Goal: Transaction & Acquisition: Download file/media

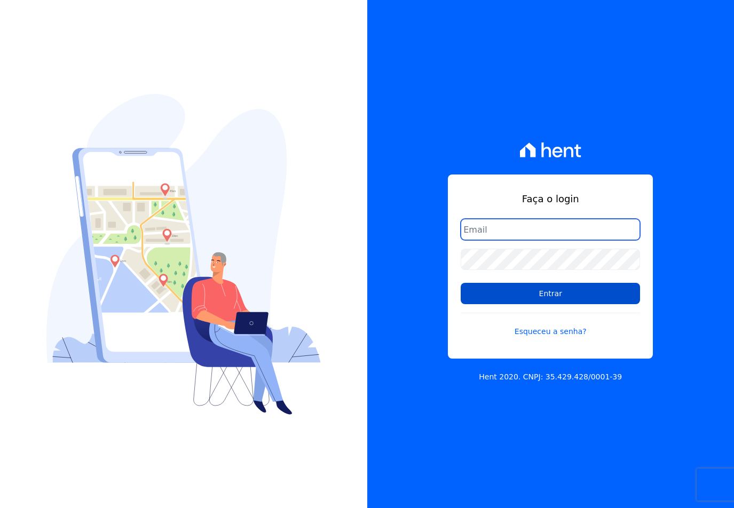
type input "[EMAIL_ADDRESS][DOMAIN_NAME]"
click at [577, 288] on input "Entrar" at bounding box center [549, 293] width 179 height 21
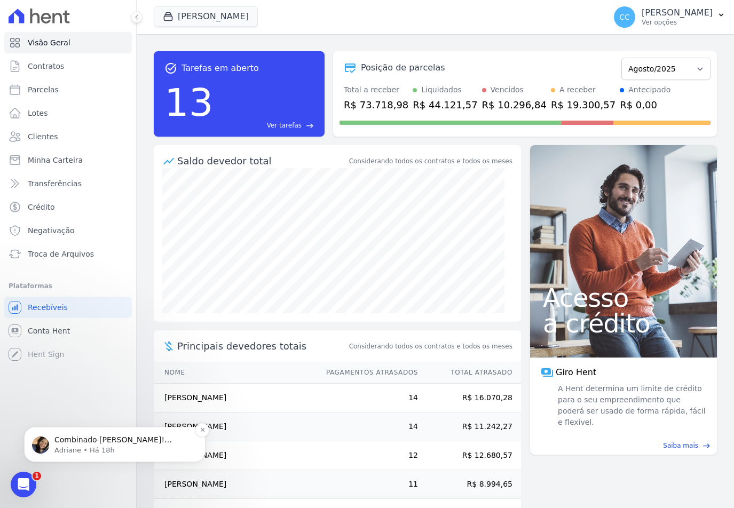
click at [90, 456] on div "Combinado [PERSON_NAME]! Obrigada! =) [PERSON_NAME] • Há 18h" at bounding box center [114, 444] width 181 height 35
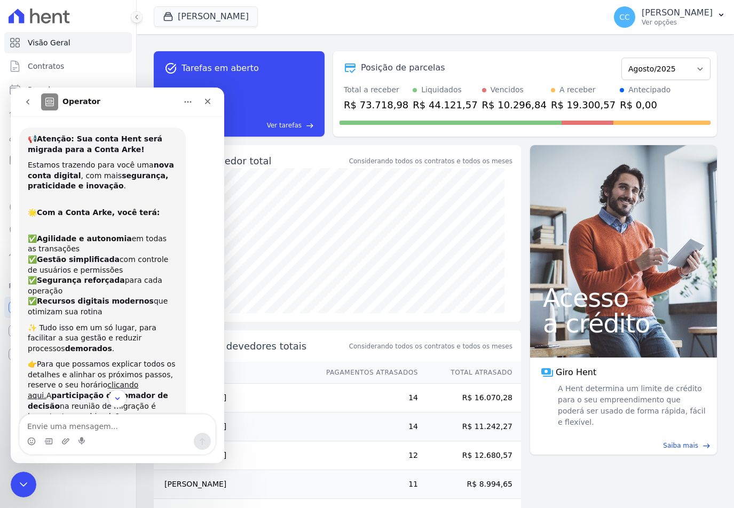
scroll to position [12, 0]
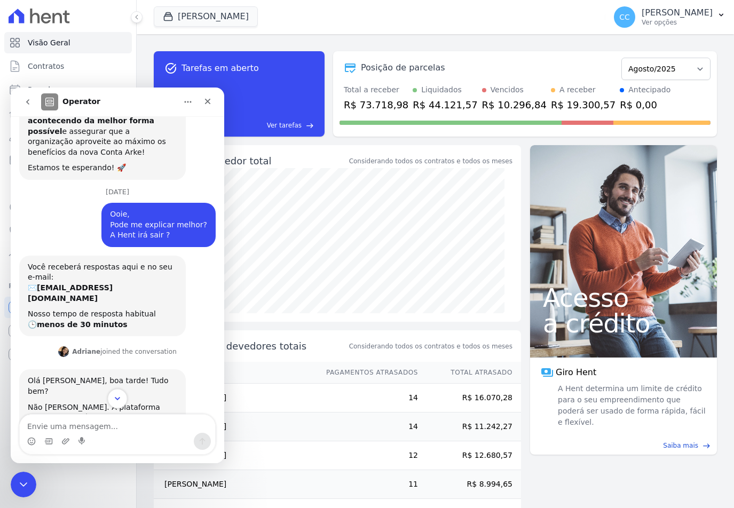
click at [117, 399] on icon "Scroll to bottom" at bounding box center [117, 398] width 5 height 3
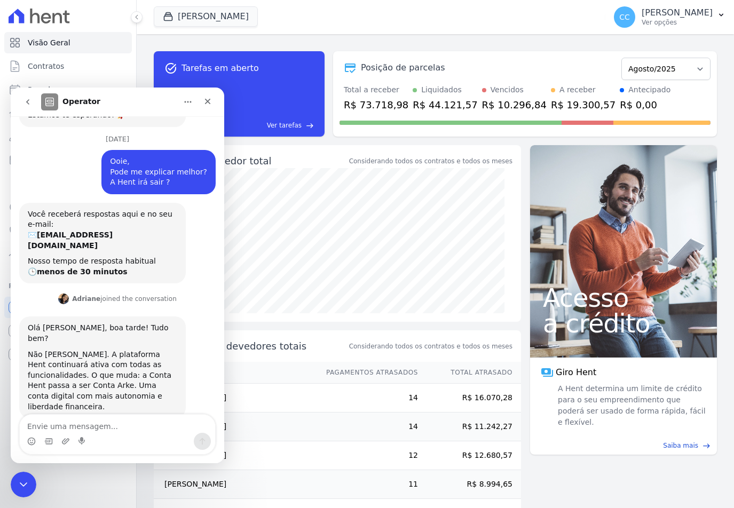
scroll to position [440, 0]
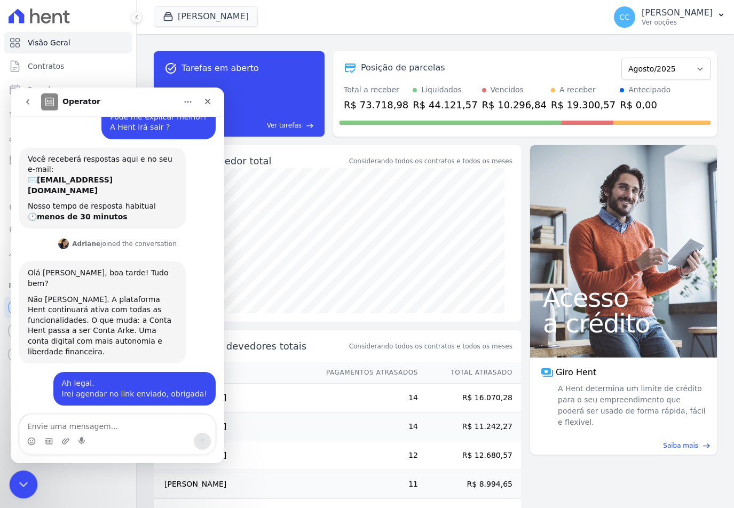
click at [13, 481] on div "Encerramento do Messenger da Intercom" at bounding box center [22, 483] width 26 height 26
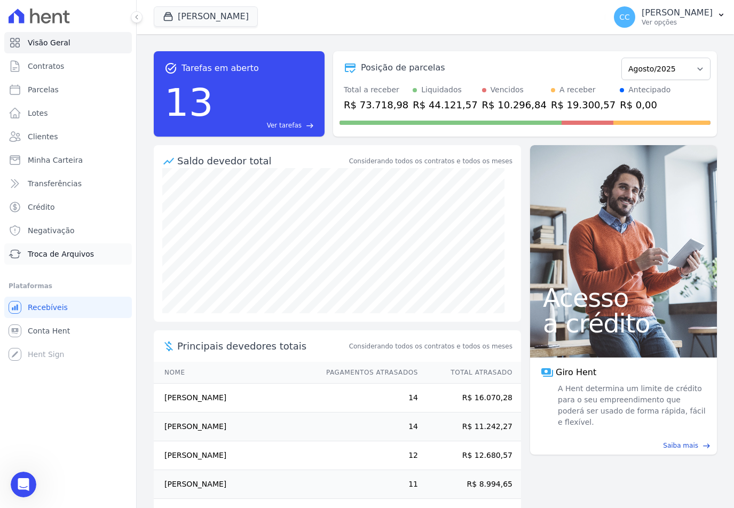
click at [53, 252] on span "Troca de Arquivos" at bounding box center [61, 254] width 66 height 11
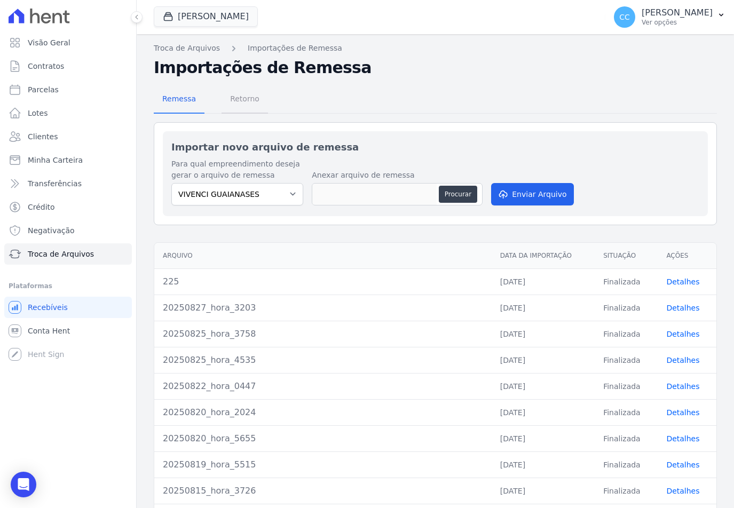
click at [248, 96] on span "Retorno" at bounding box center [245, 98] width 42 height 21
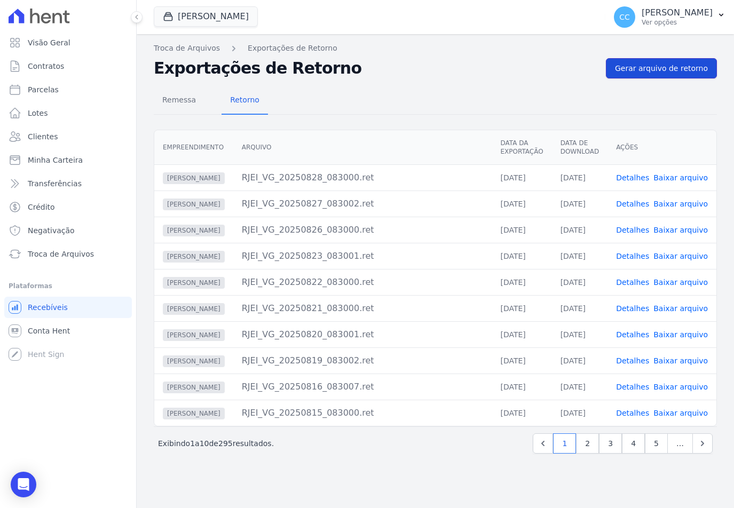
click at [651, 71] on span "Gerar arquivo de retorno" at bounding box center [661, 68] width 93 height 11
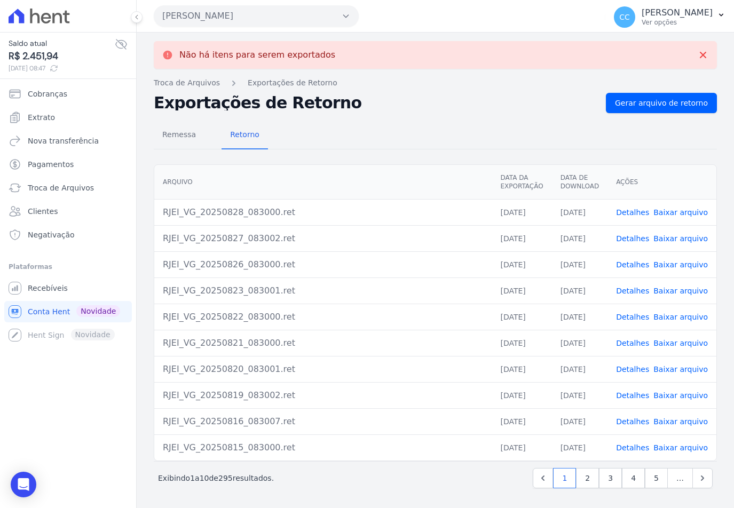
click at [198, 12] on button "[PERSON_NAME]" at bounding box center [256, 15] width 205 height 21
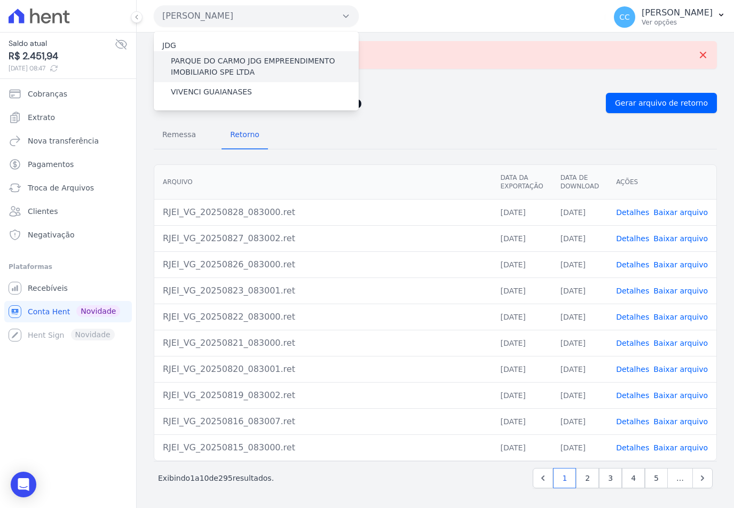
click at [206, 62] on label "PARQUE DO CARMO JDG EMPREENDIMENTO IMOBILIARIO SPE LTDA" at bounding box center [265, 66] width 188 height 22
click at [0, 0] on input "PARQUE DO CARMO JDG EMPREENDIMENTO IMOBILIARIO SPE LTDA" at bounding box center [0, 0] width 0 height 0
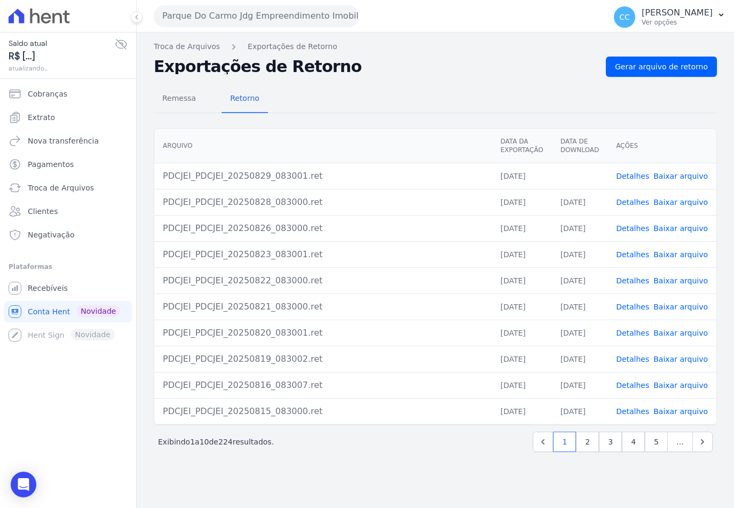
click at [676, 174] on link "Baixar arquivo" at bounding box center [680, 176] width 54 height 9
drag, startPoint x: 416, startPoint y: 77, endPoint x: 299, endPoint y: 73, distance: 116.4
click at [416, 77] on div "Remessa Retorno [GEOGRAPHIC_DATA] Data da Exportação Data de Download Ações PDC…" at bounding box center [435, 270] width 563 height 386
click at [403, 81] on div "Remessa Retorno [GEOGRAPHIC_DATA] Data da Exportação Data de Download Ações PDC…" at bounding box center [435, 270] width 563 height 386
